Goal: Task Accomplishment & Management: Use online tool/utility

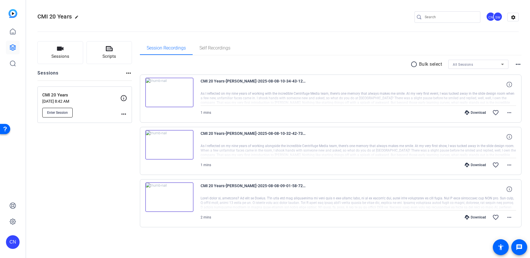
click at [65, 109] on button "Enter Session" at bounding box center [57, 113] width 30 height 10
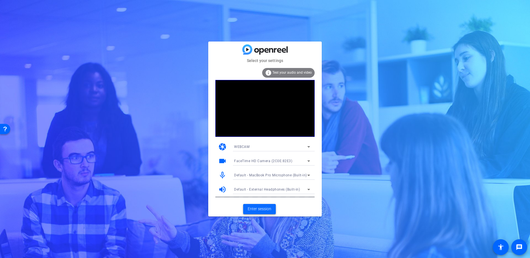
click at [258, 207] on span "Enter session" at bounding box center [260, 209] width 24 height 6
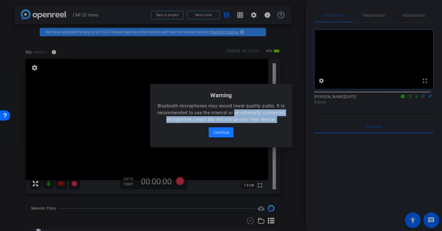
click at [224, 135] on mat-dialog-content "Bluetooth microphones may record lower quality audio. It is recommended to use …" at bounding box center [221, 125] width 142 height 45
click at [222, 136] on span "Continue" at bounding box center [221, 132] width 16 height 7
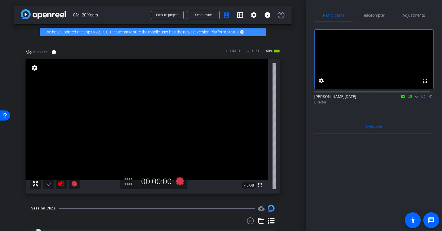
click at [59, 185] on icon at bounding box center [61, 184] width 6 height 6
click at [384, 20] on div "Teleprompter" at bounding box center [373, 16] width 41 height 14
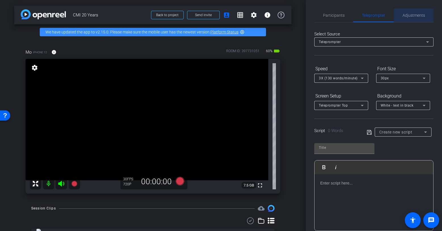
click at [416, 20] on span "Adjustments" at bounding box center [414, 16] width 22 height 14
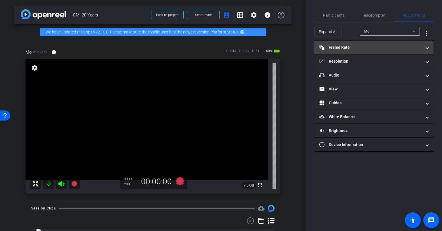
click at [382, 46] on mat-panel-title "Frame Rate Frame Rate" at bounding box center [370, 48] width 102 height 6
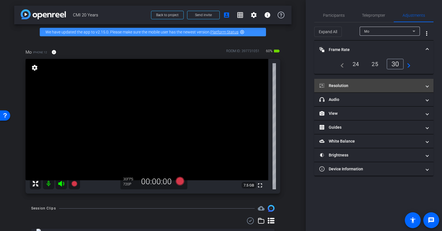
click at [344, 89] on mat-expansion-panel-header "Resolution" at bounding box center [373, 86] width 119 height 14
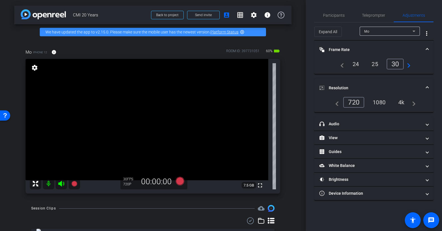
click at [383, 101] on div "1080" at bounding box center [379, 103] width 21 height 10
click at [334, 15] on span "Participants" at bounding box center [334, 15] width 22 height 4
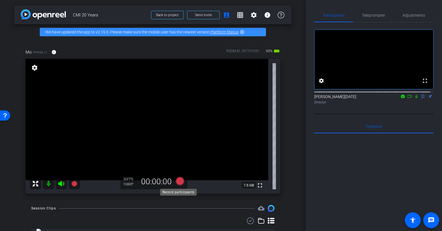
click at [179, 182] on icon at bounding box center [179, 181] width 9 height 9
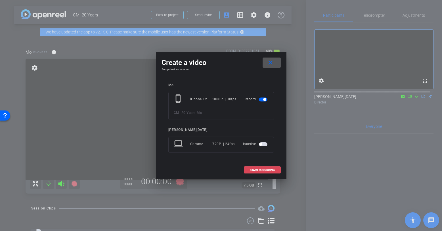
click at [265, 170] on span "START RECORDING" at bounding box center [262, 170] width 25 height 3
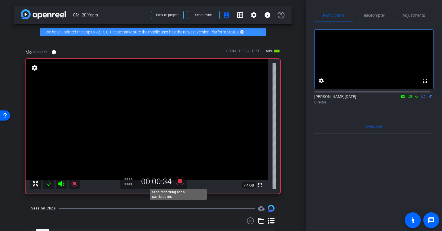
click at [174, 183] on icon at bounding box center [180, 181] width 14 height 10
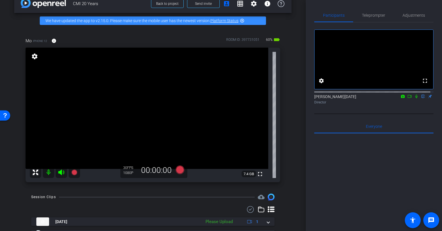
scroll to position [65, 0]
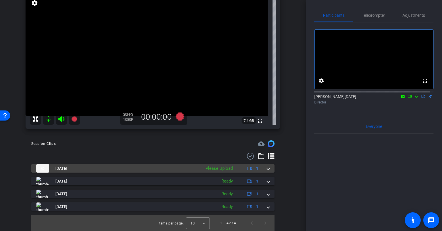
click at [267, 169] on mat-expansion-panel-header "Aug 11, 2025 Please Upload 1" at bounding box center [152, 168] width 243 height 9
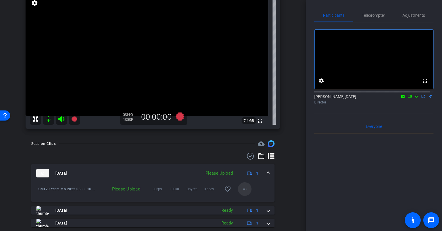
click at [243, 192] on mat-icon "more_horiz" at bounding box center [244, 189] width 7 height 7
click at [245, 203] on span "Upload" at bounding box center [251, 201] width 23 height 7
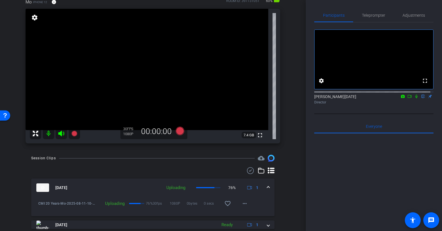
scroll to position [47, 0]
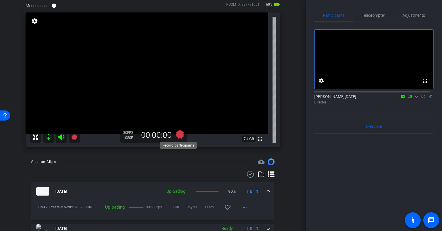
click at [180, 135] on icon at bounding box center [179, 135] width 9 height 9
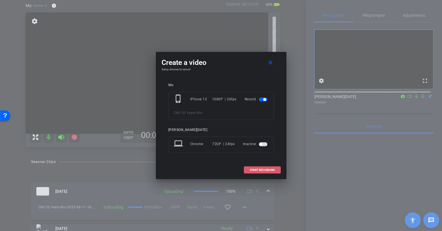
click at [251, 169] on span "START RECORDING" at bounding box center [262, 170] width 25 height 3
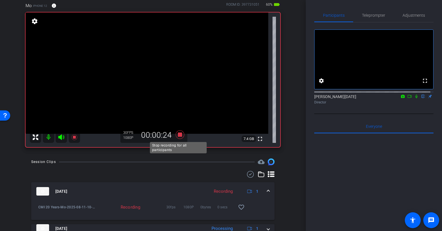
click at [181, 135] on icon at bounding box center [180, 135] width 14 height 10
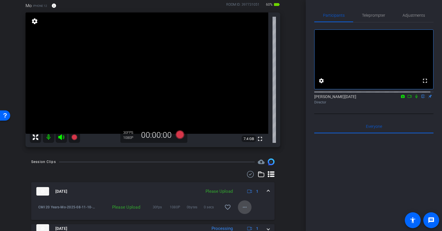
click at [238, 208] on span at bounding box center [245, 208] width 14 height 14
click at [254, 183] on span "Upload" at bounding box center [251, 181] width 23 height 7
click at [267, 192] on mat-expansion-panel-header "Aug 11, 2025 Processing 1" at bounding box center [152, 192] width 243 height 18
